Goal: Transaction & Acquisition: Purchase product/service

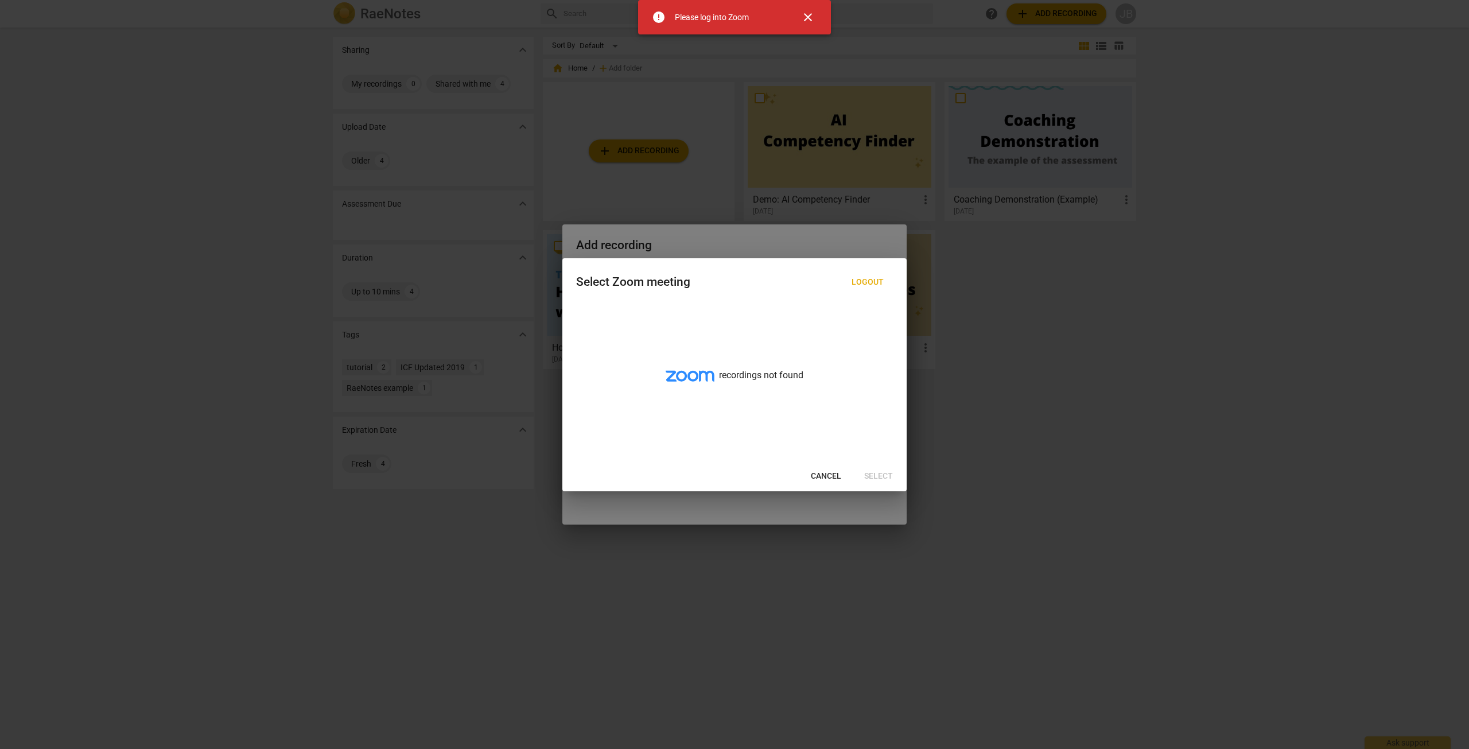
click at [979, 456] on div at bounding box center [734, 374] width 1469 height 749
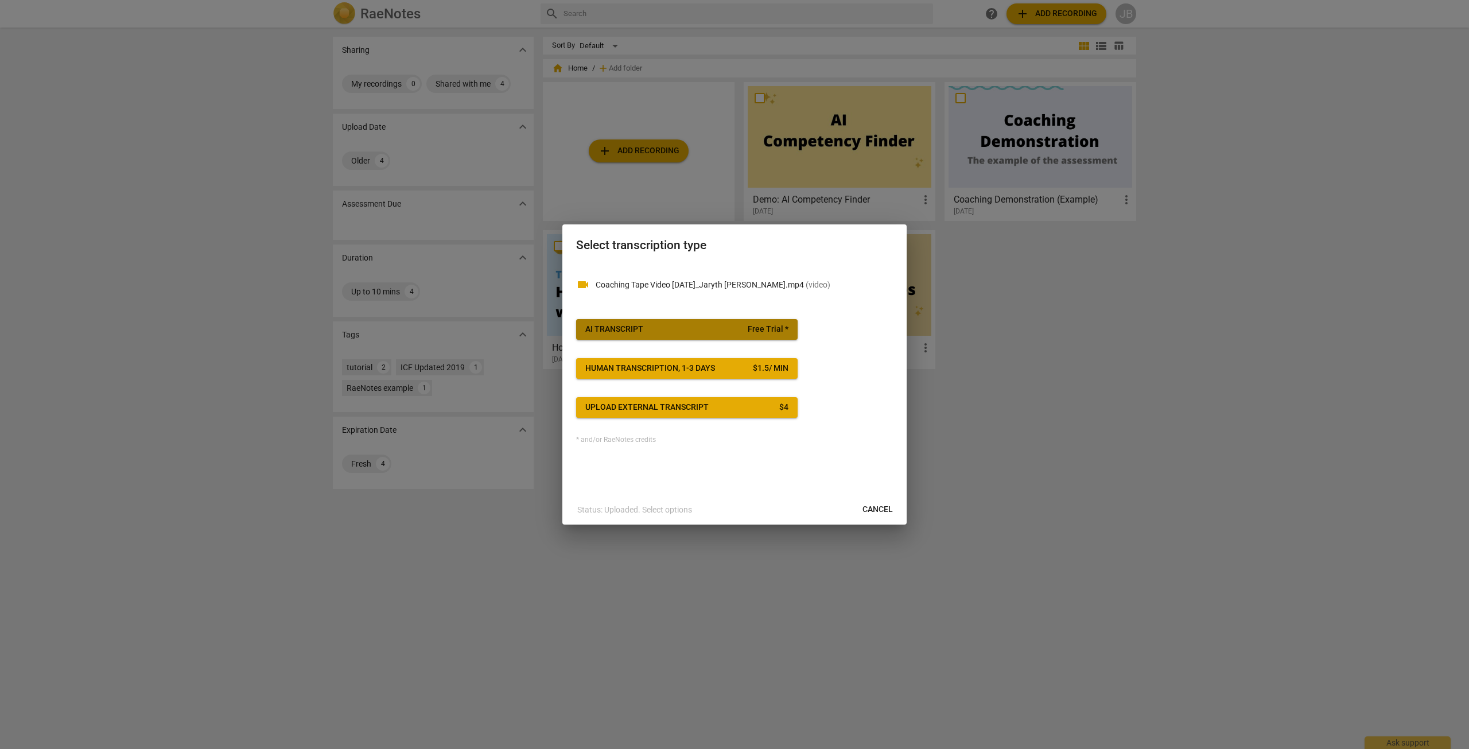
click at [633, 325] on div "AI Transcript" at bounding box center [614, 329] width 58 height 11
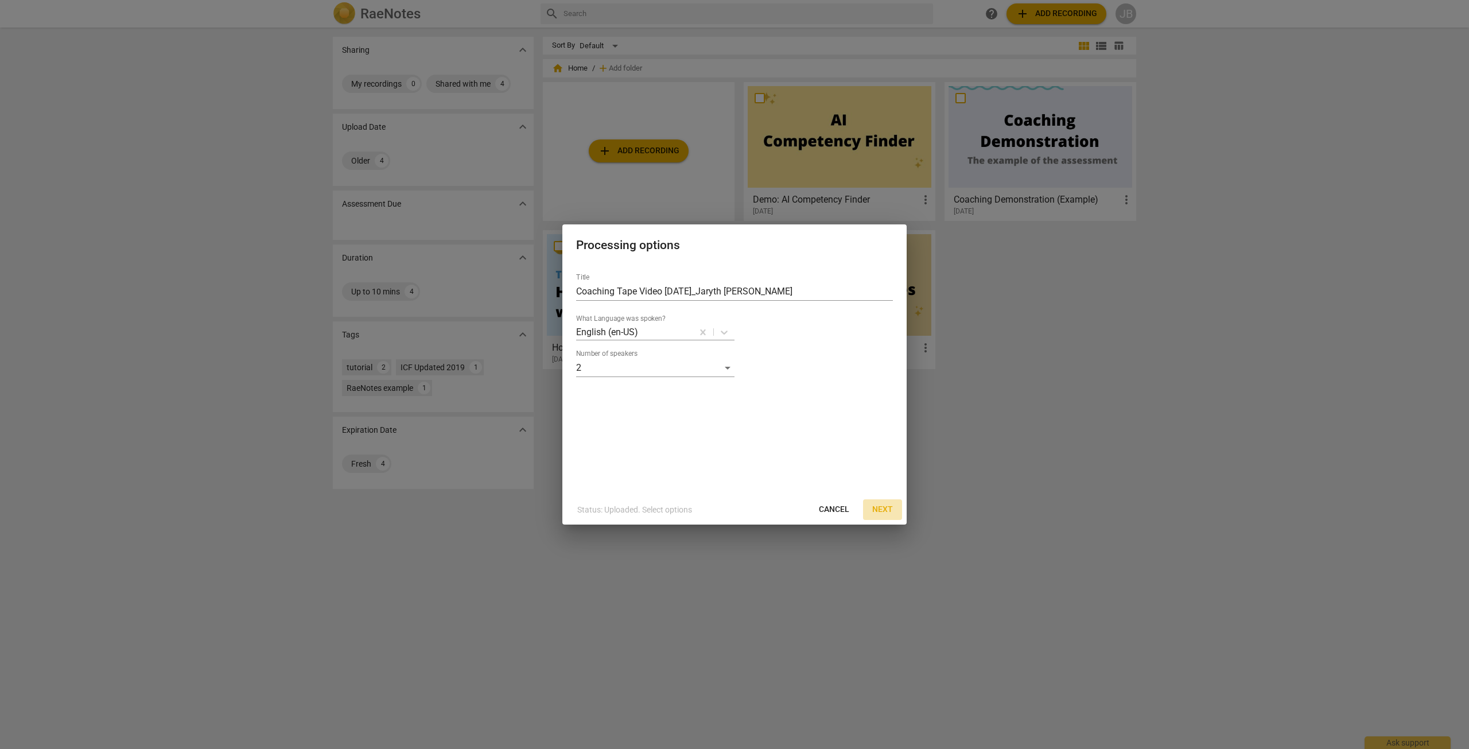
click at [877, 508] on span "Next" at bounding box center [882, 509] width 21 height 11
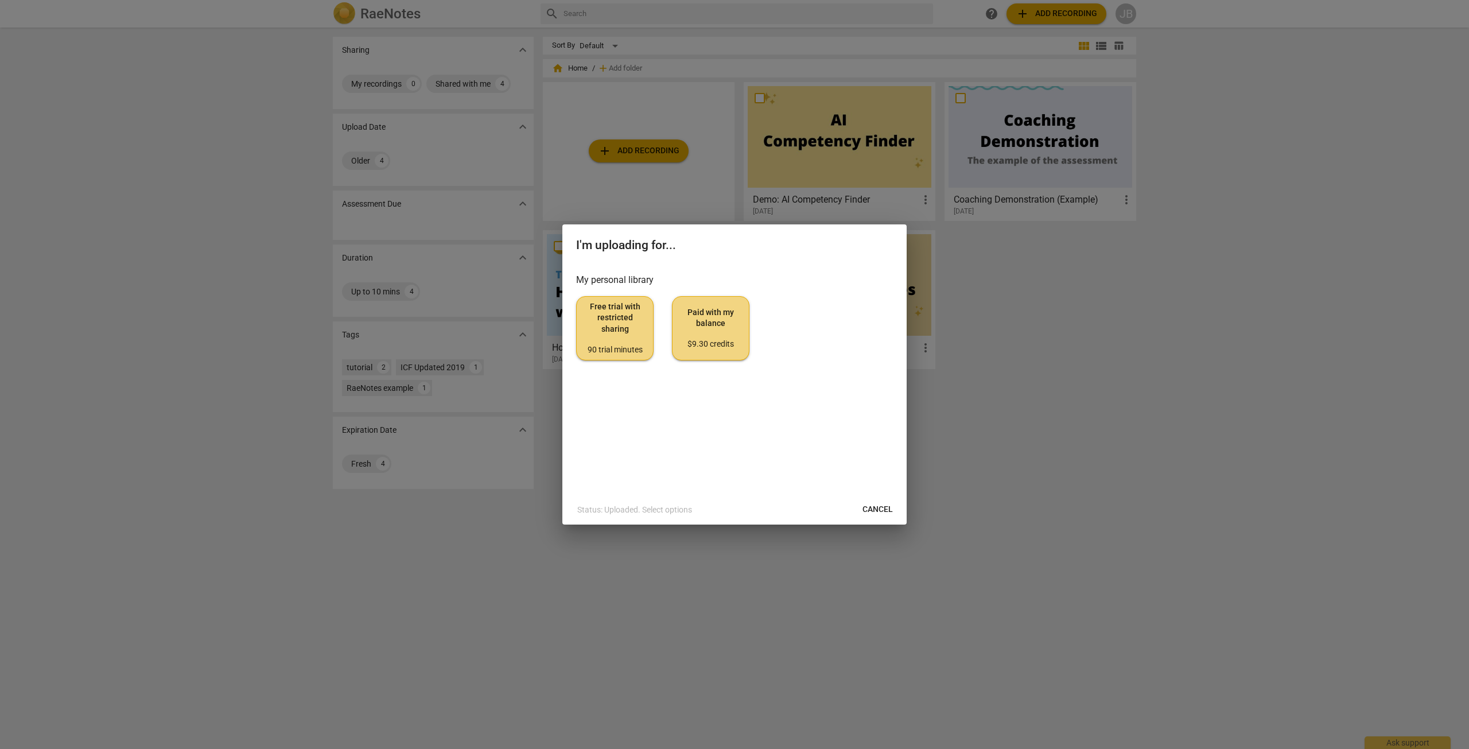
click at [682, 334] on span "Paid with my balance $9.30 credits" at bounding box center [710, 328] width 58 height 43
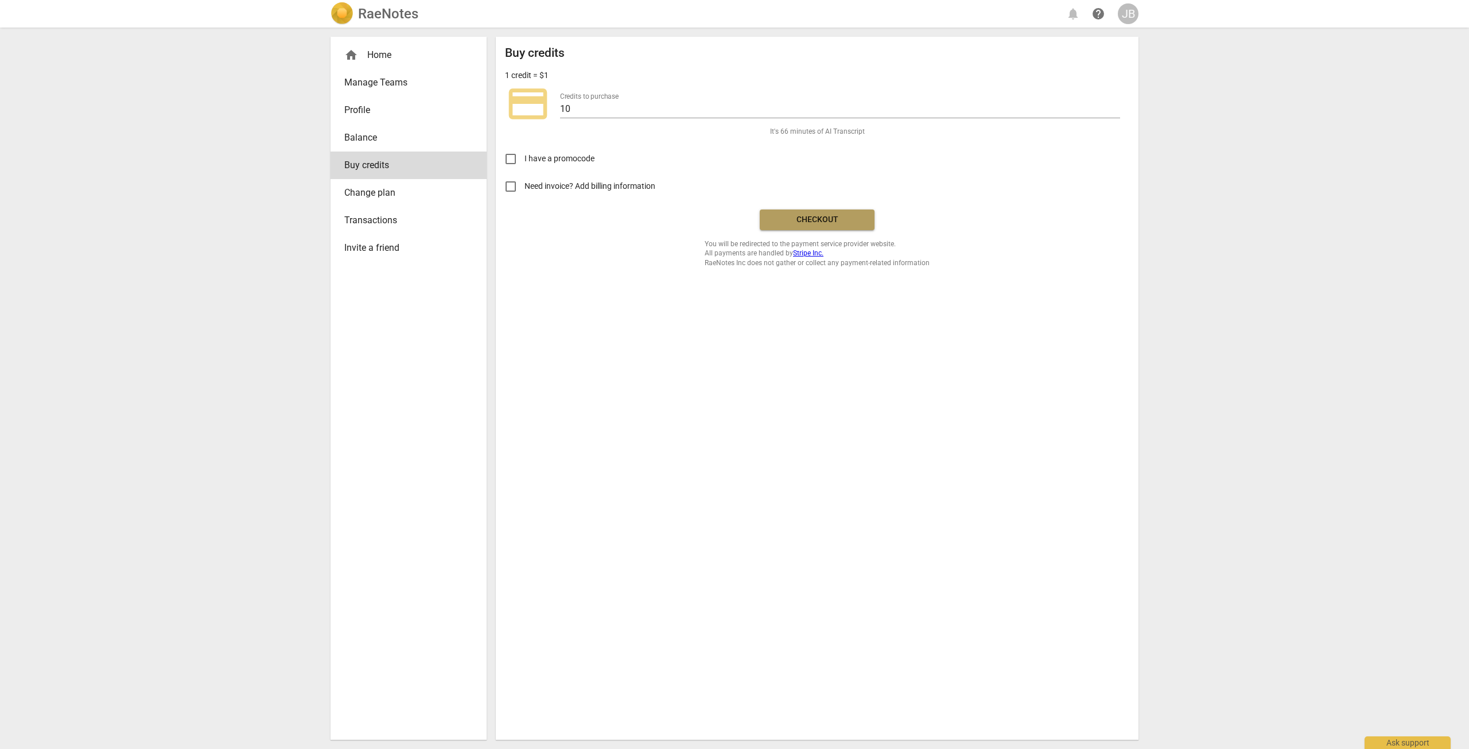
click at [805, 221] on span "Checkout" at bounding box center [817, 219] width 96 height 11
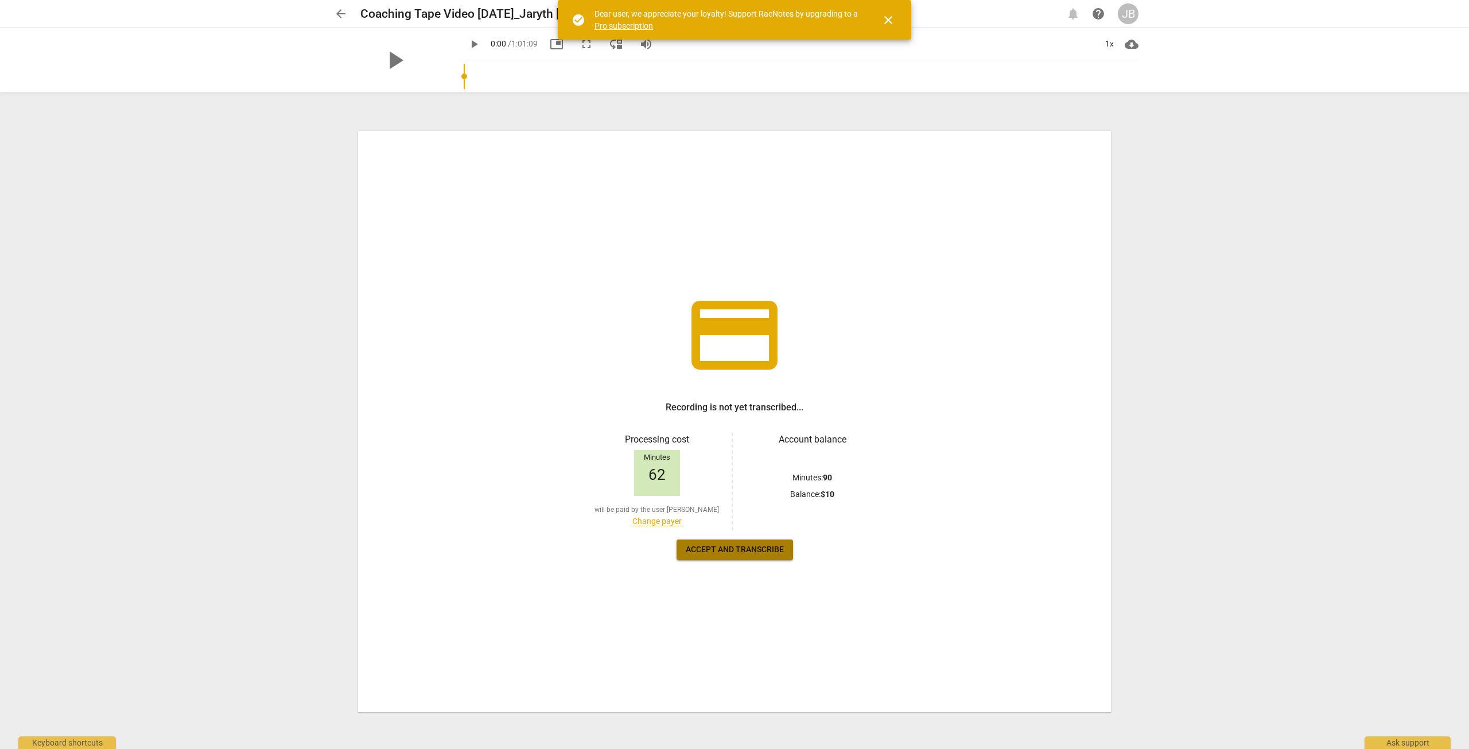
click at [737, 543] on button "Accept and transcribe" at bounding box center [734, 549] width 116 height 21
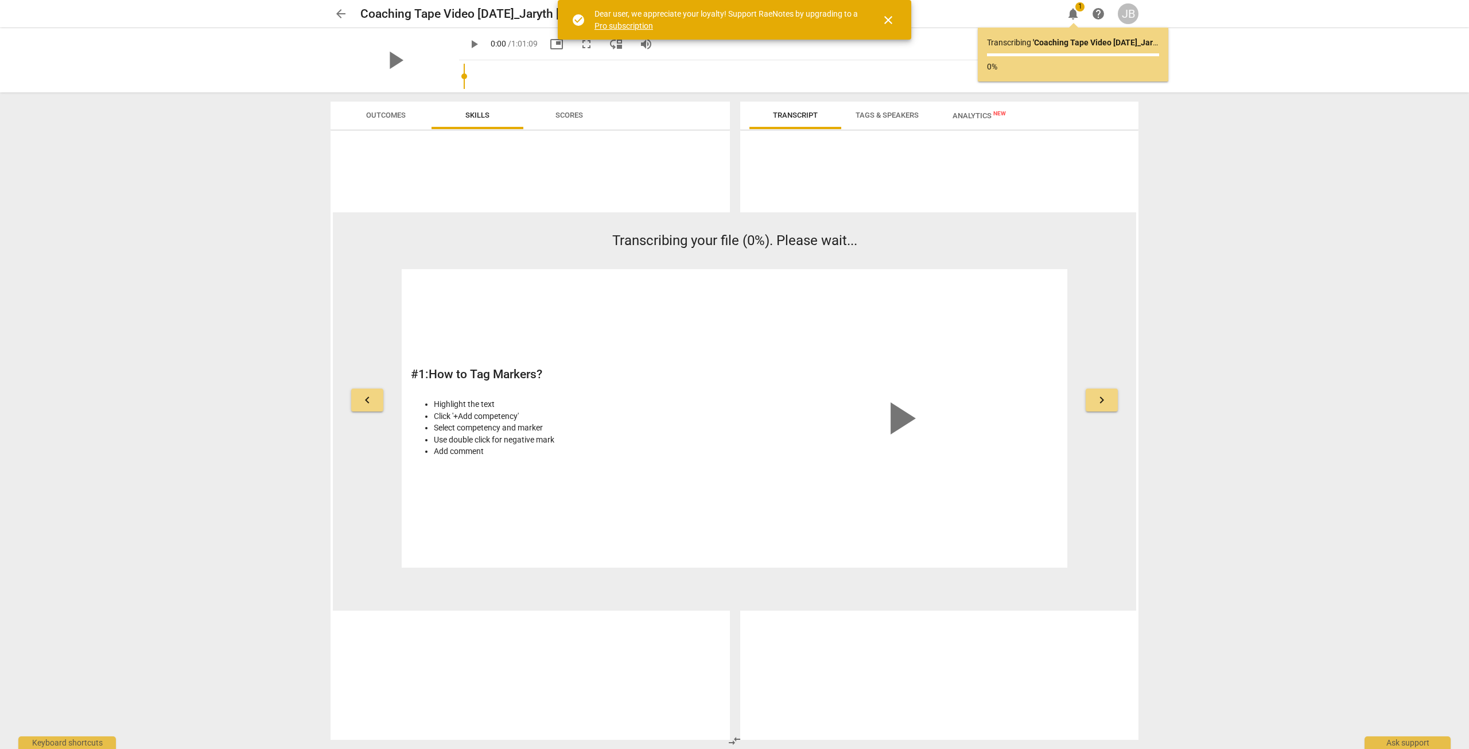
click at [884, 14] on span "close" at bounding box center [888, 20] width 14 height 14
